Goal: Use online tool/utility: Utilize a website feature to perform a specific function

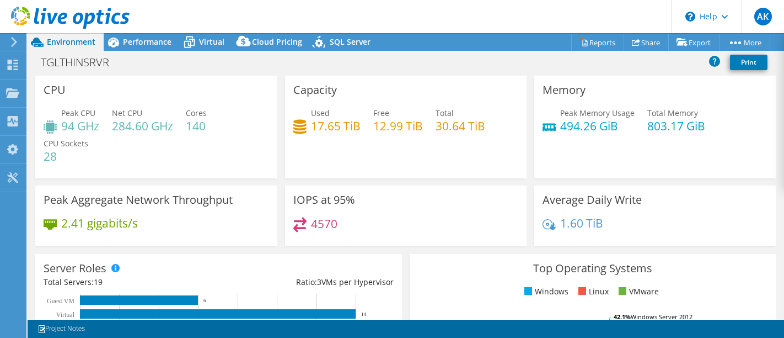
select select "[GEOGRAPHIC_DATA]"
select select "INR"
click at [145, 39] on span "Performance" at bounding box center [147, 41] width 49 height 10
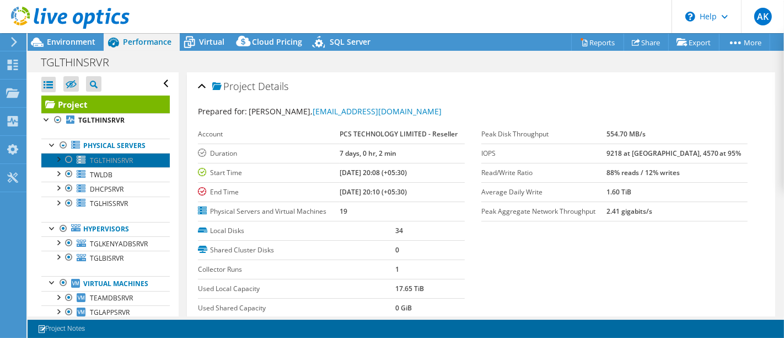
click at [100, 160] on span "TGLTHINSRVR" at bounding box center [111, 160] width 43 height 9
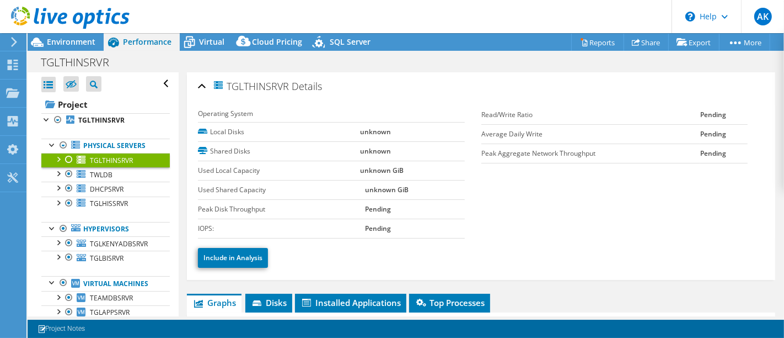
click at [71, 159] on div at bounding box center [68, 159] width 11 height 13
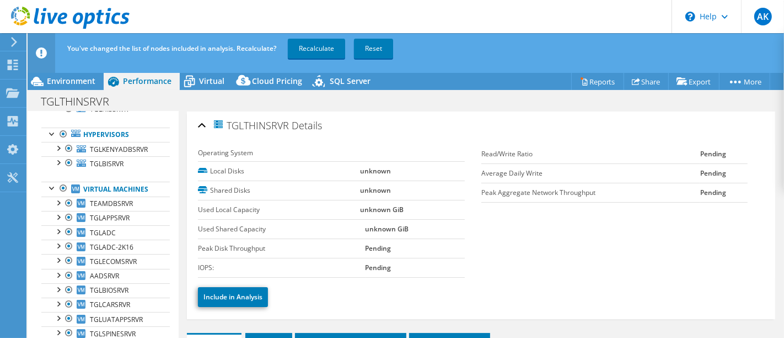
scroll to position [109, 0]
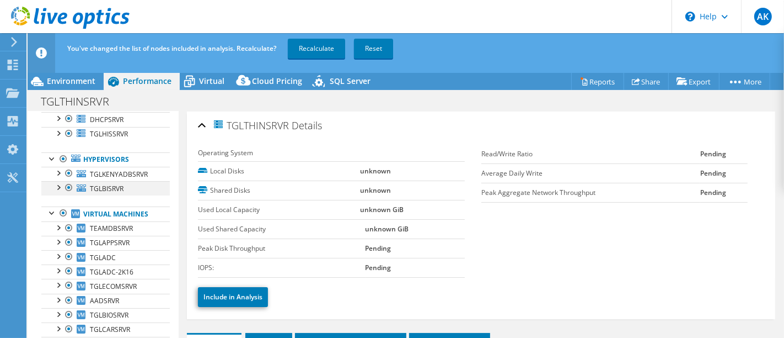
click at [68, 186] on div at bounding box center [68, 187] width 11 height 13
click at [335, 50] on link "Recalculate" at bounding box center [316, 49] width 57 height 20
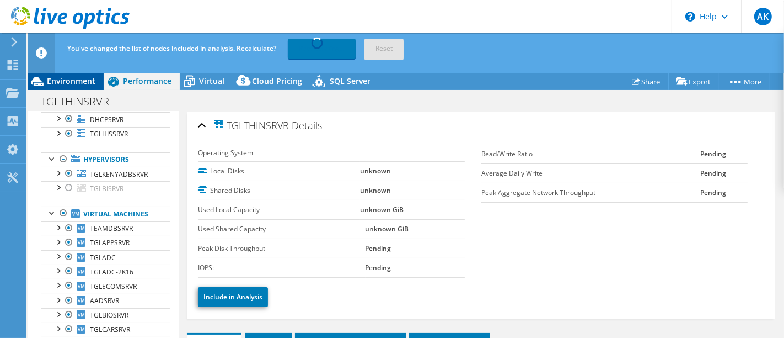
click at [70, 78] on span "Environment" at bounding box center [71, 81] width 49 height 10
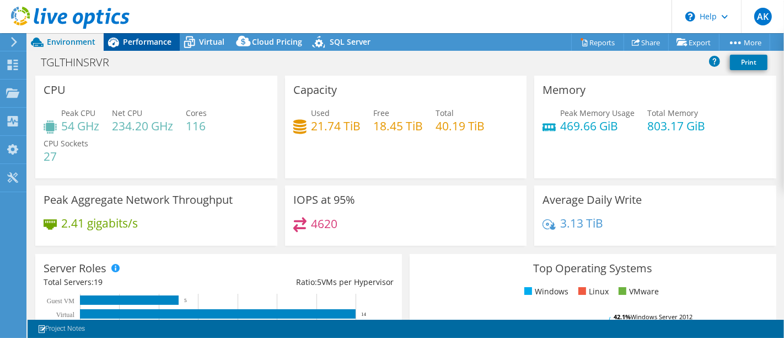
click at [153, 41] on span "Performance" at bounding box center [147, 41] width 49 height 10
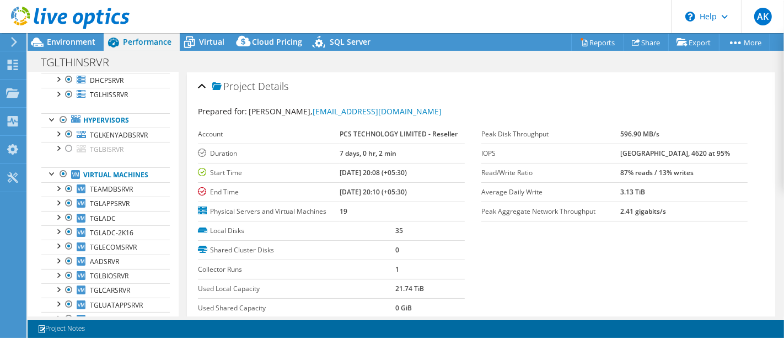
scroll to position [0, 0]
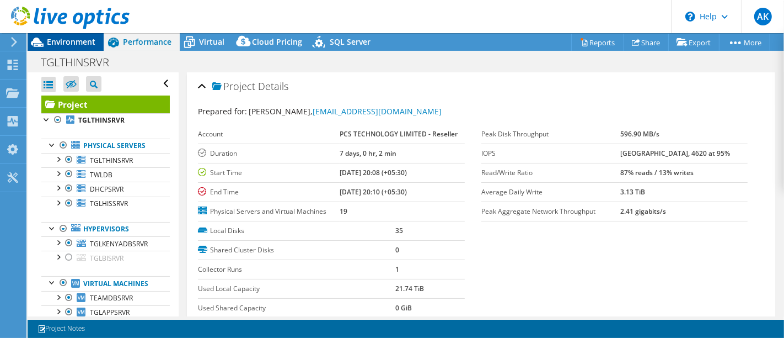
click at [80, 37] on span "Environment" at bounding box center [71, 41] width 49 height 10
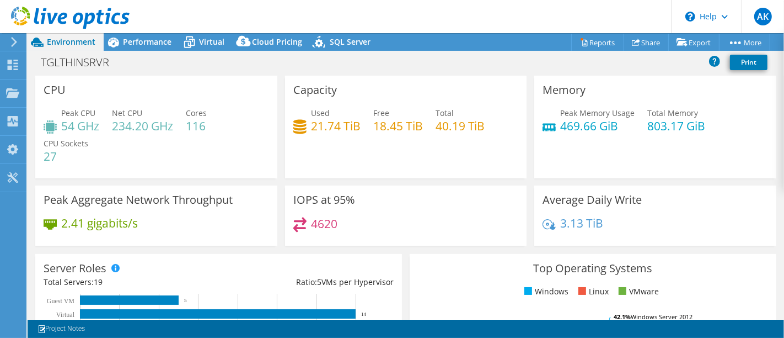
click at [201, 122] on h4 "116" at bounding box center [196, 126] width 21 height 12
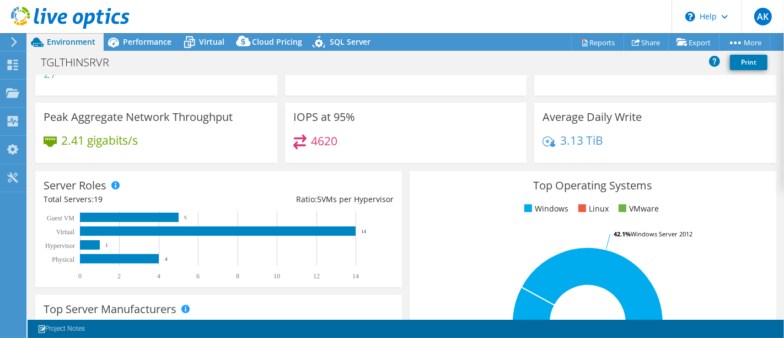
scroll to position [98, 0]
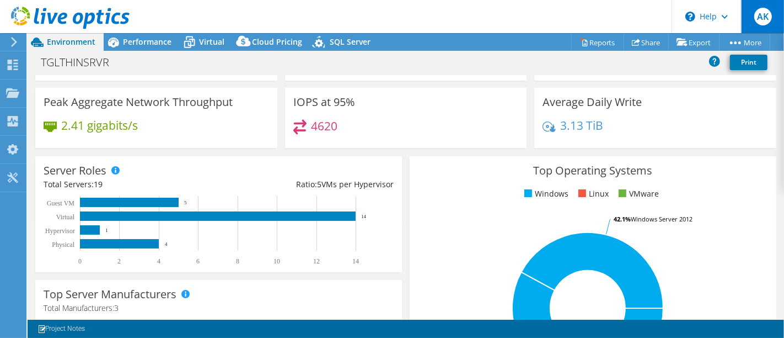
click at [766, 15] on span "AK" at bounding box center [764, 17] width 18 height 18
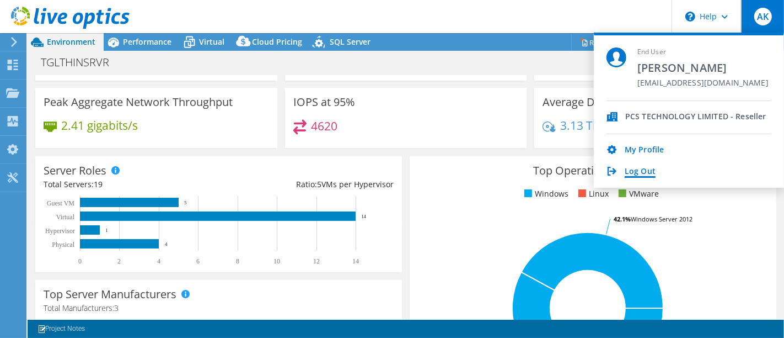
click at [635, 170] on link "Log Out" at bounding box center [640, 172] width 31 height 10
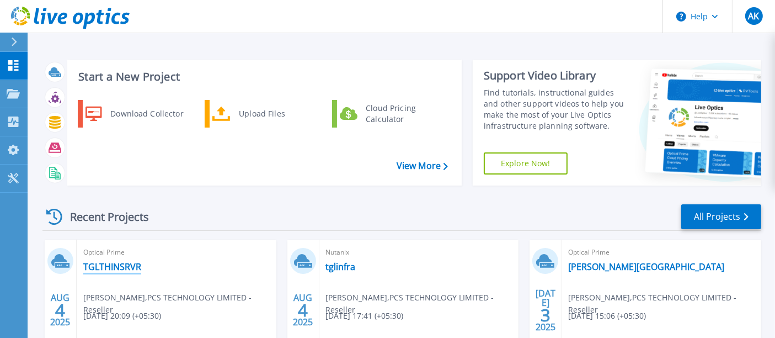
click at [108, 267] on link "TGLTHINSRVR" at bounding box center [112, 266] width 58 height 11
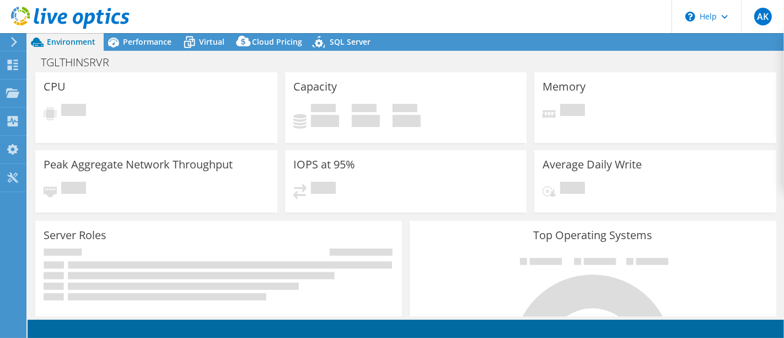
select select "[GEOGRAPHIC_DATA]"
